Goal: Navigation & Orientation: Go to known website

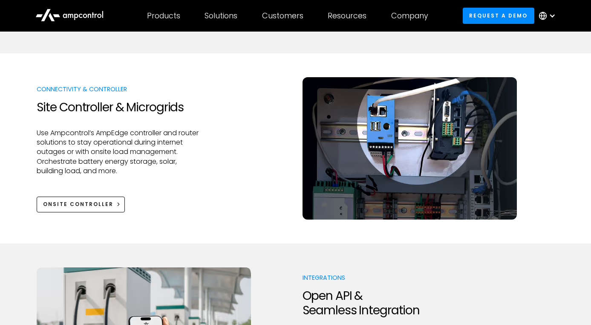
scroll to position [935, 0]
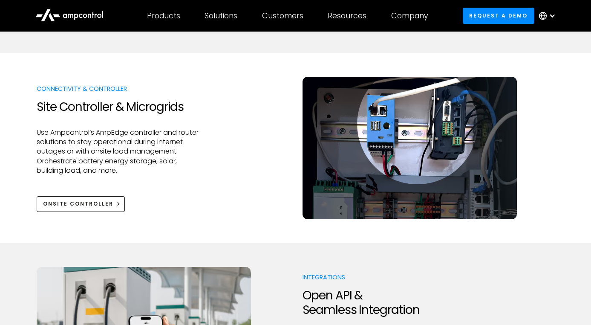
click at [88, 16] on icon at bounding box center [89, 16] width 3 height 4
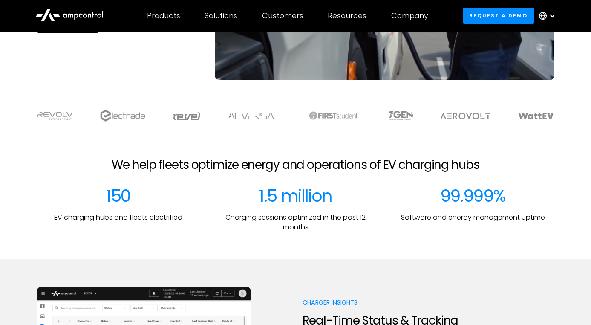
scroll to position [202, 0]
